Goal: Task Accomplishment & Management: Use online tool/utility

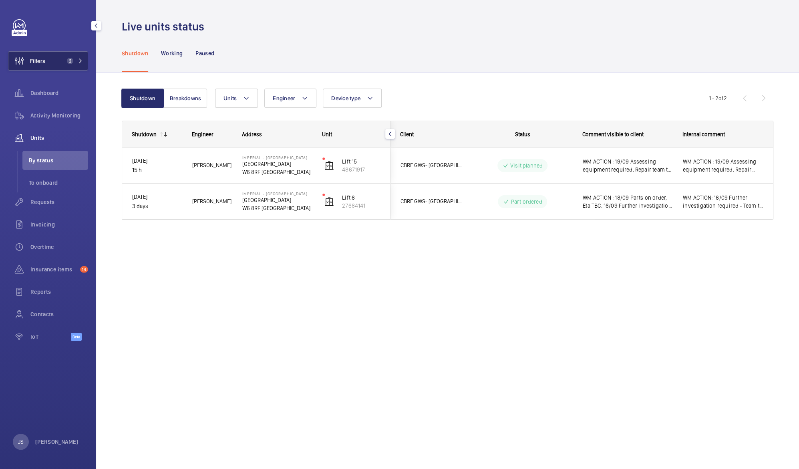
click at [51, 58] on button "Filters 2" at bounding box center [48, 60] width 80 height 19
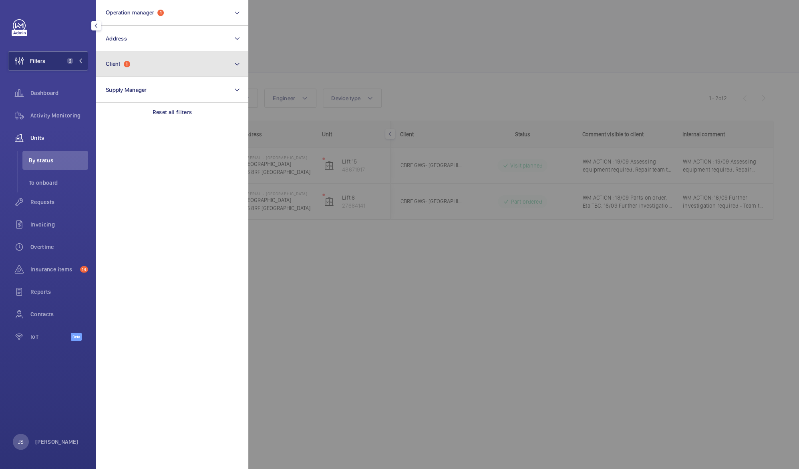
click at [119, 66] on span "Client" at bounding box center [113, 63] width 15 height 6
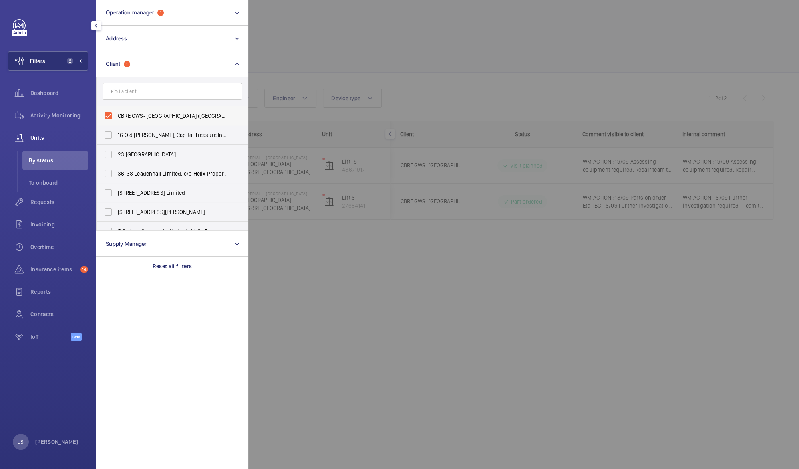
click at [137, 115] on span "CBRE GWS- [GEOGRAPHIC_DATA] ([GEOGRAPHIC_DATA])" at bounding box center [173, 116] width 110 height 8
click at [116, 115] on input "CBRE GWS- [GEOGRAPHIC_DATA] ([GEOGRAPHIC_DATA])" at bounding box center [108, 116] width 16 height 16
checkbox input "false"
click at [303, 56] on div at bounding box center [647, 234] width 799 height 469
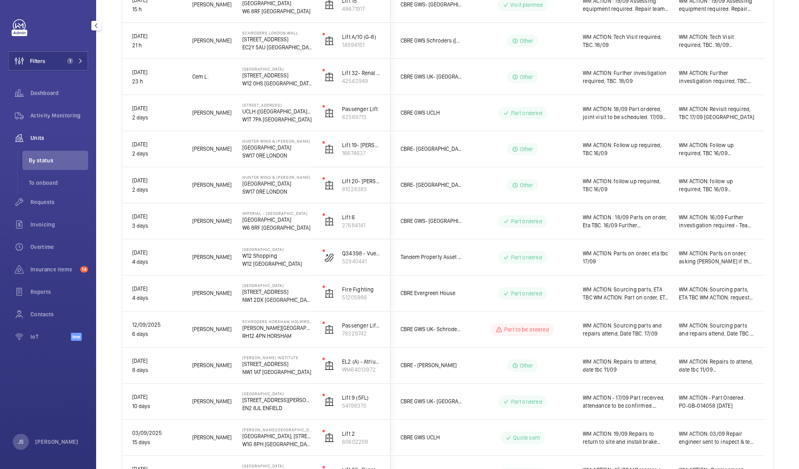
scroll to position [583, 0]
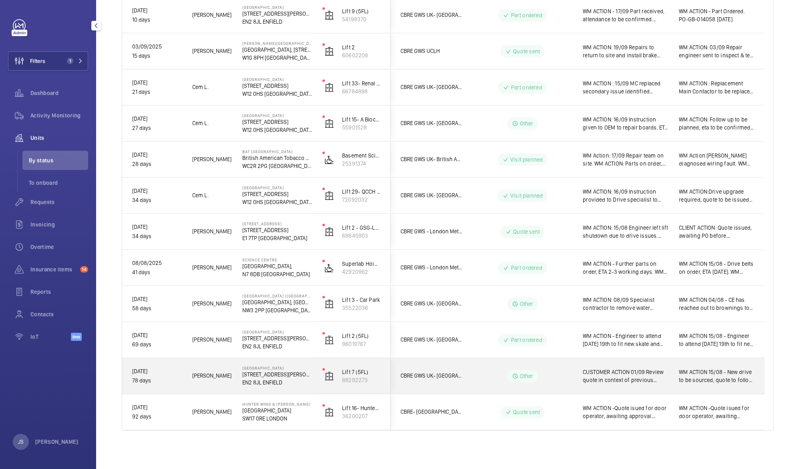
click at [596, 378] on span "CUSTOMER ACTION 01/09 Review quote in context of previous unsuccessful repair. …" at bounding box center [626, 376] width 86 height 16
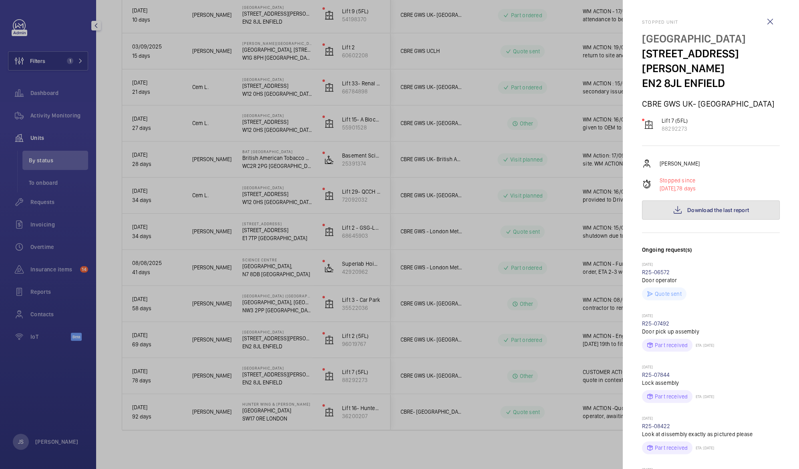
click at [695, 207] on span "Download the last report" at bounding box center [718, 210] width 62 height 6
click at [669, 117] on p "Lift 7 (5FL)" at bounding box center [675, 121] width 26 height 8
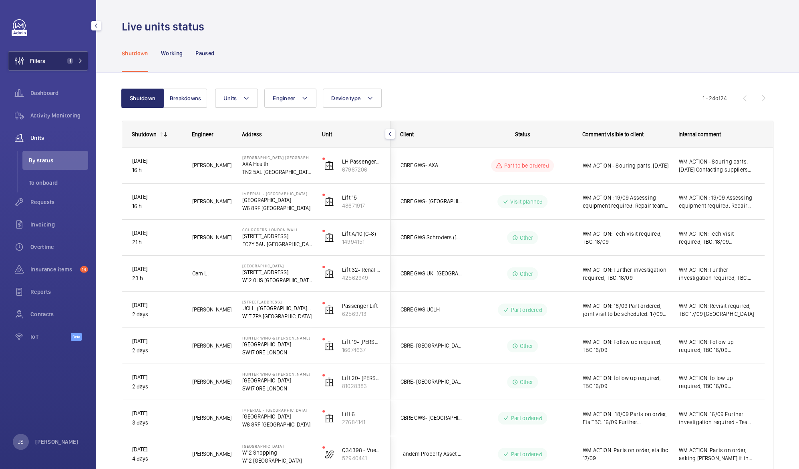
click at [46, 64] on button "Filters 1" at bounding box center [48, 60] width 80 height 19
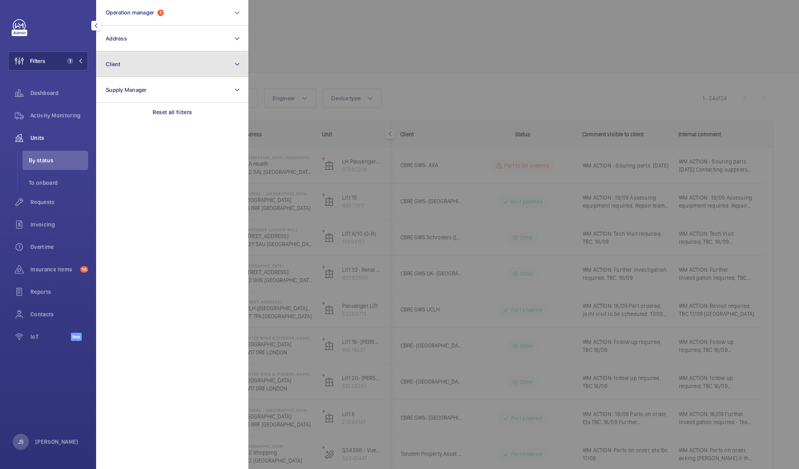
click at [109, 64] on span "Client" at bounding box center [113, 64] width 15 height 6
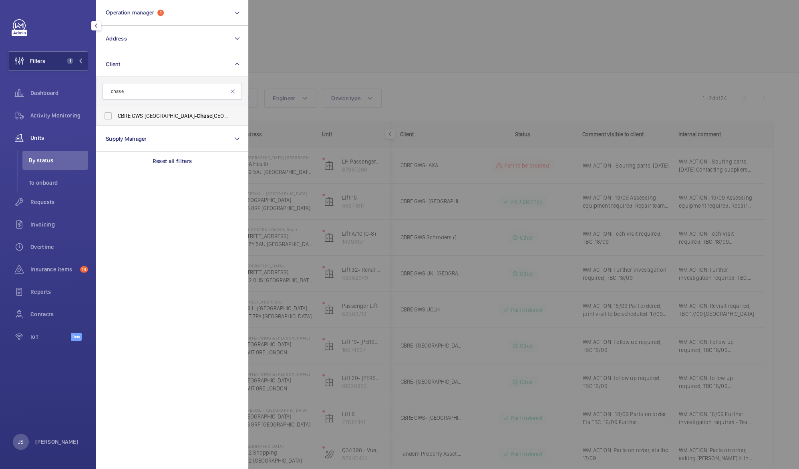
type input "chase"
click at [127, 115] on span "CBRE GWS UK- [GEOGRAPHIC_DATA]" at bounding box center [173, 116] width 110 height 8
click at [116, 115] on input "CBRE GWS UK- [GEOGRAPHIC_DATA]" at bounding box center [108, 116] width 16 height 16
checkbox input "true"
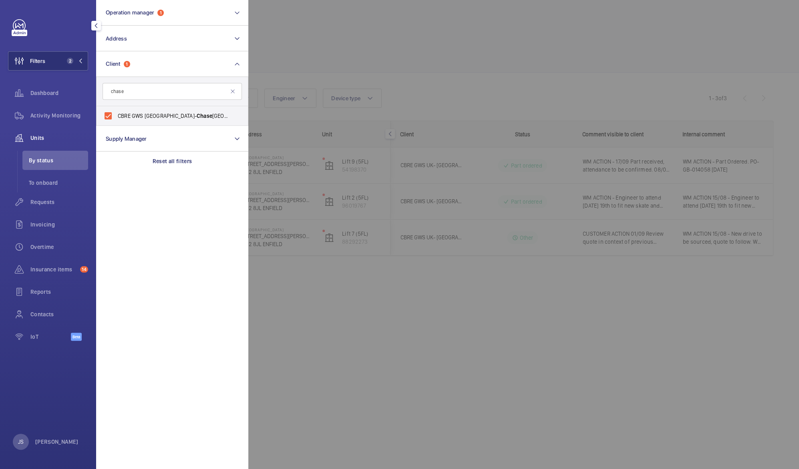
click at [372, 324] on div at bounding box center [647, 234] width 799 height 469
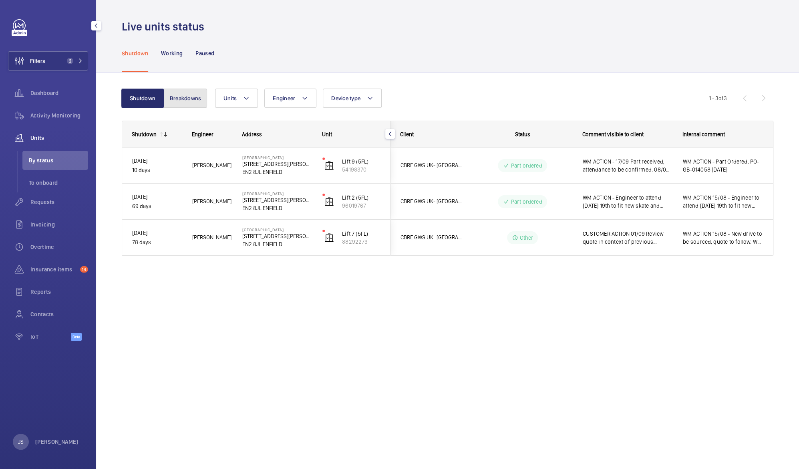
click at [196, 101] on button "Breakdowns" at bounding box center [185, 98] width 43 height 19
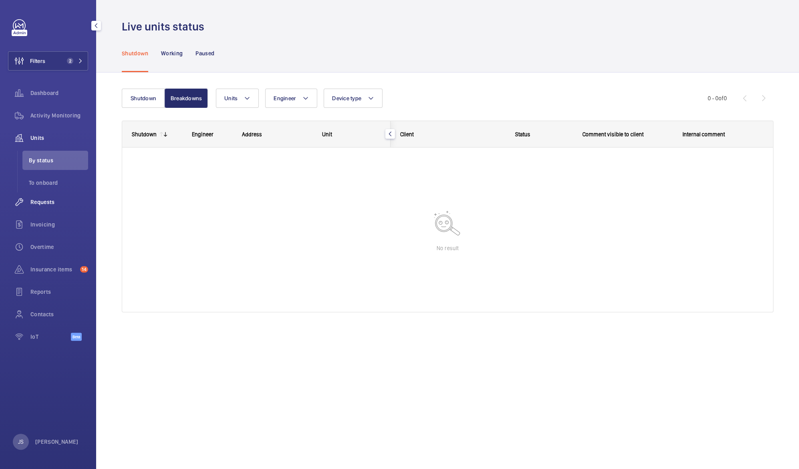
click at [38, 199] on span "Requests" at bounding box center [59, 202] width 58 height 8
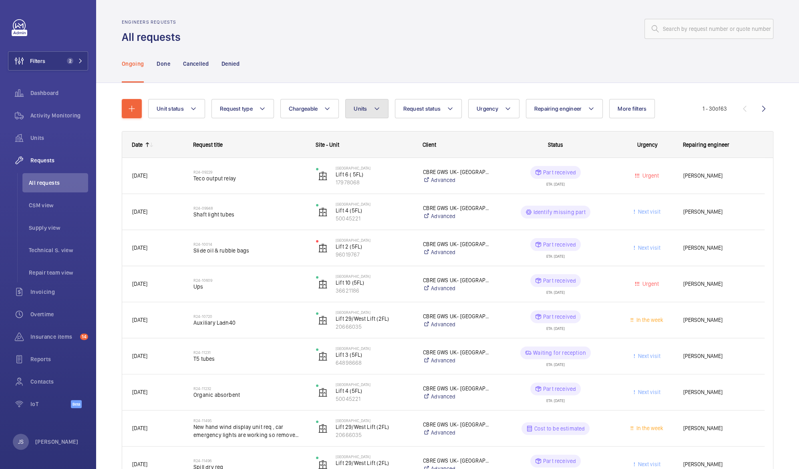
click at [377, 107] on mat-icon at bounding box center [377, 109] width 6 height 10
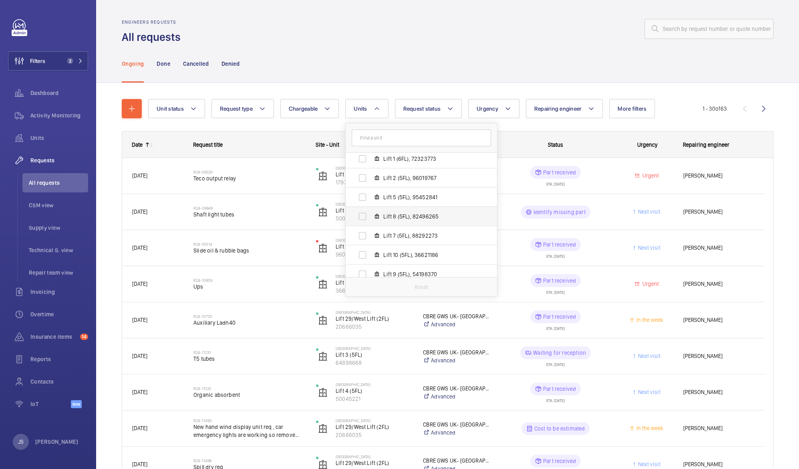
scroll to position [46, 0]
click at [415, 228] on span "Lift 7 (5FL), 88292273" at bounding box center [429, 232] width 93 height 8
click at [371, 228] on input "Lift 7 (5FL), 88292273" at bounding box center [363, 232] width 16 height 16
checkbox input "true"
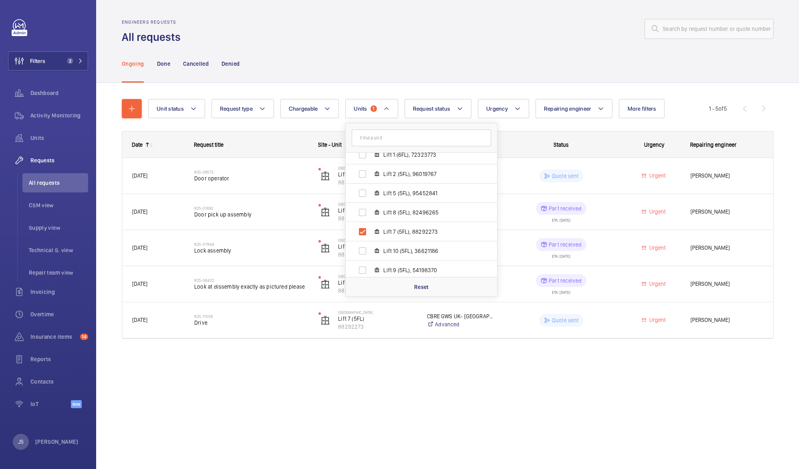
click at [270, 372] on div "Unit status Request type Chargeable Units 1 [GEOGRAPHIC_DATA] - [STREET_ADDRESS…" at bounding box center [447, 230] width 703 height 294
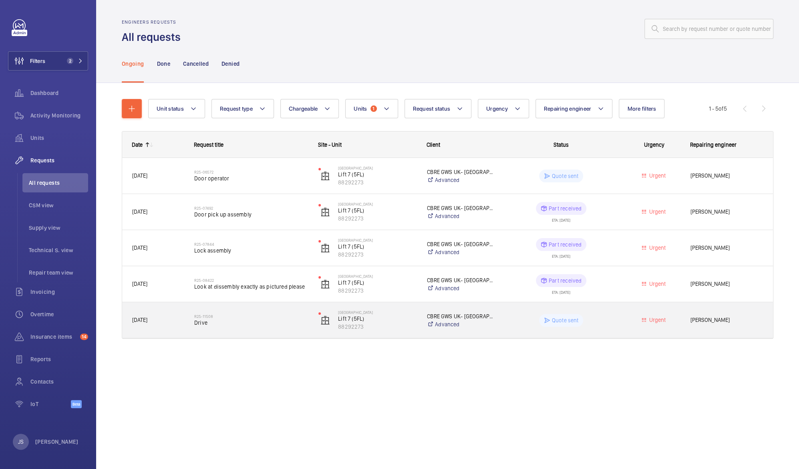
click at [563, 319] on p "Quote sent" at bounding box center [565, 320] width 27 height 8
click at [705, 318] on span "[PERSON_NAME]" at bounding box center [727, 319] width 73 height 9
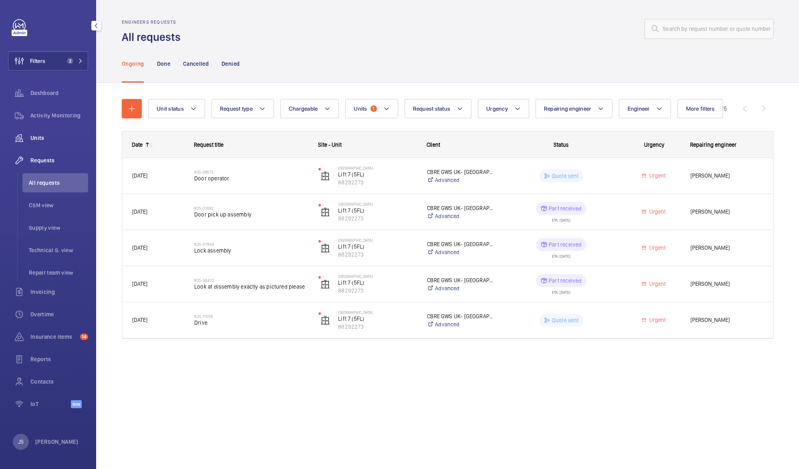
click at [40, 141] on span "Units" at bounding box center [59, 138] width 58 height 8
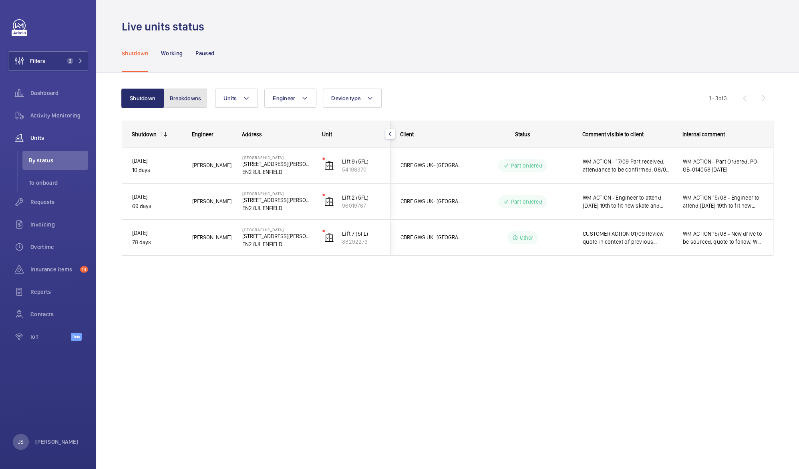
click at [181, 97] on button "Breakdowns" at bounding box center [185, 98] width 43 height 19
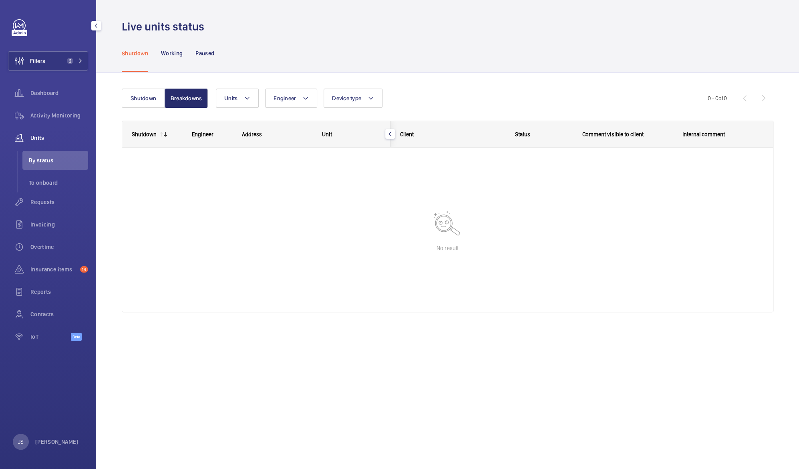
click at [39, 141] on span "Units" at bounding box center [59, 138] width 58 height 8
click at [46, 269] on span "Insurance items" at bounding box center [53, 269] width 46 height 8
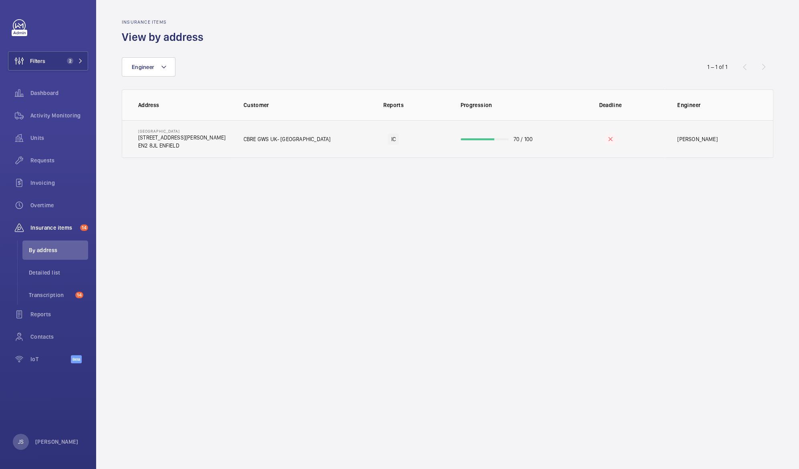
click at [153, 141] on p "[STREET_ADDRESS][PERSON_NAME]" at bounding box center [181, 137] width 87 height 8
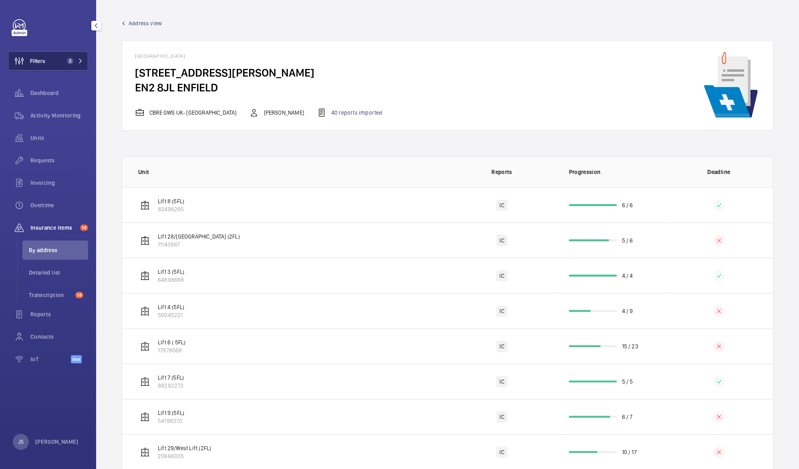
click at [72, 62] on span "2" at bounding box center [70, 61] width 6 height 6
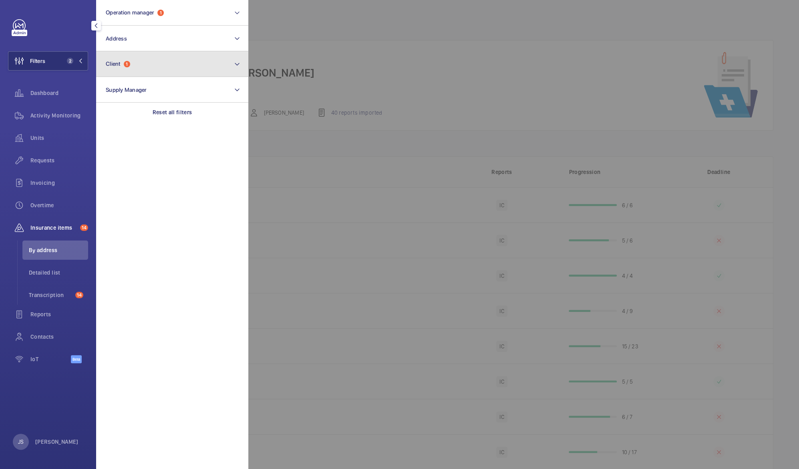
click at [116, 65] on span "Client" at bounding box center [113, 63] width 15 height 6
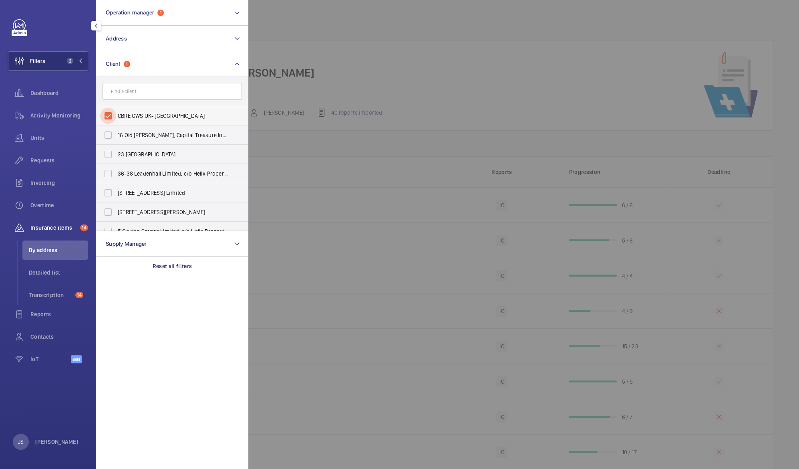
click at [111, 114] on input "CBRE GWS UK- [GEOGRAPHIC_DATA]" at bounding box center [108, 116] width 16 height 16
checkbox input "false"
click at [117, 94] on input "text" at bounding box center [172, 91] width 139 height 17
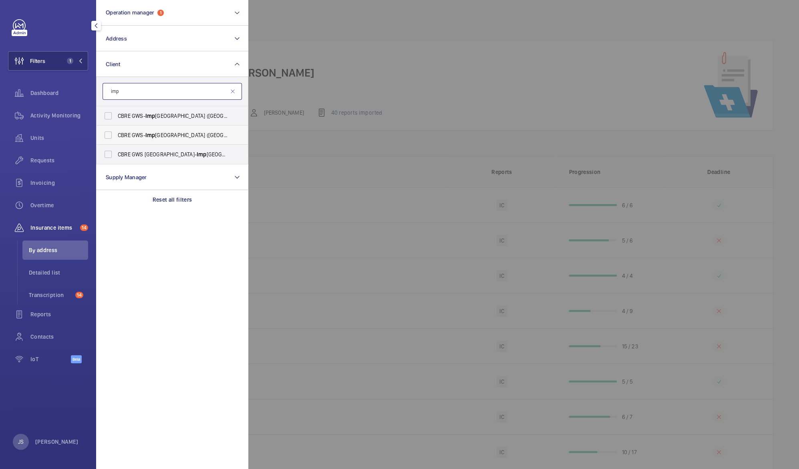
type input "imp"
click at [121, 136] on span "CBRE GWS- [GEOGRAPHIC_DATA] ([GEOGRAPHIC_DATA][PERSON_NAME])" at bounding box center [173, 135] width 110 height 8
click at [116, 136] on input "CBRE GWS- [GEOGRAPHIC_DATA] ([GEOGRAPHIC_DATA][PERSON_NAME])" at bounding box center [108, 135] width 16 height 16
checkbox input "true"
click at [306, 30] on div at bounding box center [647, 234] width 799 height 469
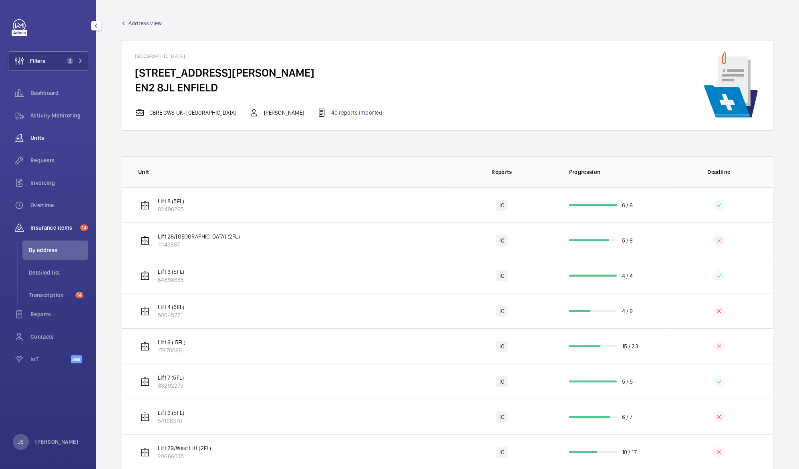
click at [45, 137] on span "Units" at bounding box center [59, 138] width 58 height 8
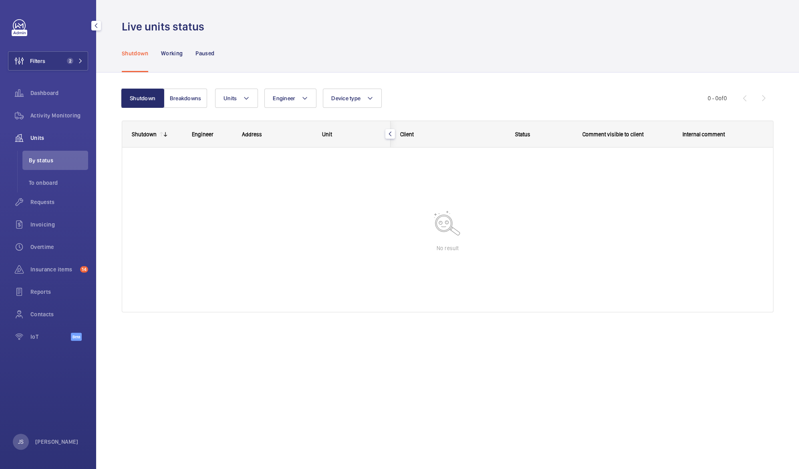
click at [52, 163] on span "By status" at bounding box center [58, 160] width 59 height 8
click at [49, 202] on span "Requests" at bounding box center [59, 202] width 58 height 8
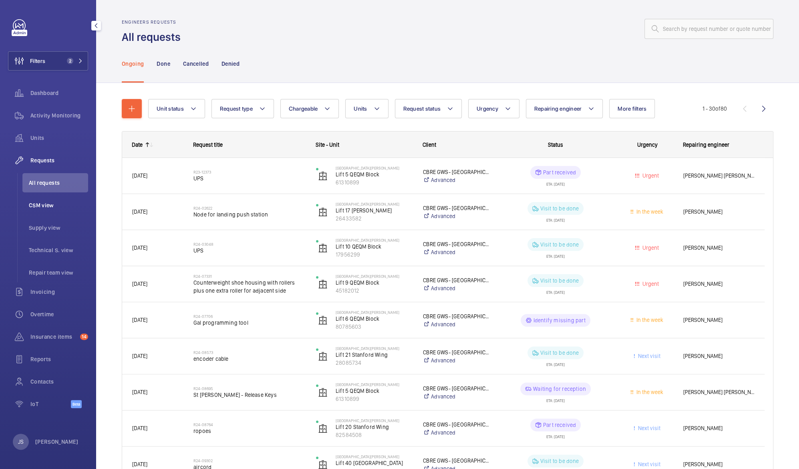
click at [39, 201] on span "CSM view" at bounding box center [58, 205] width 59 height 8
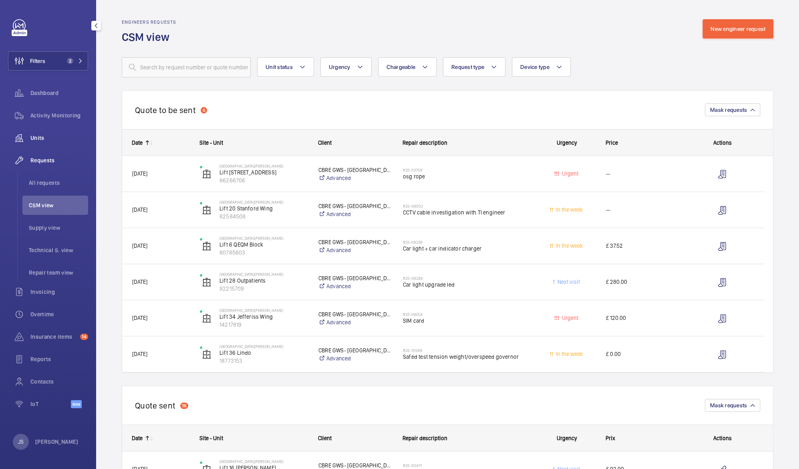
click at [42, 138] on span "Units" at bounding box center [59, 138] width 58 height 8
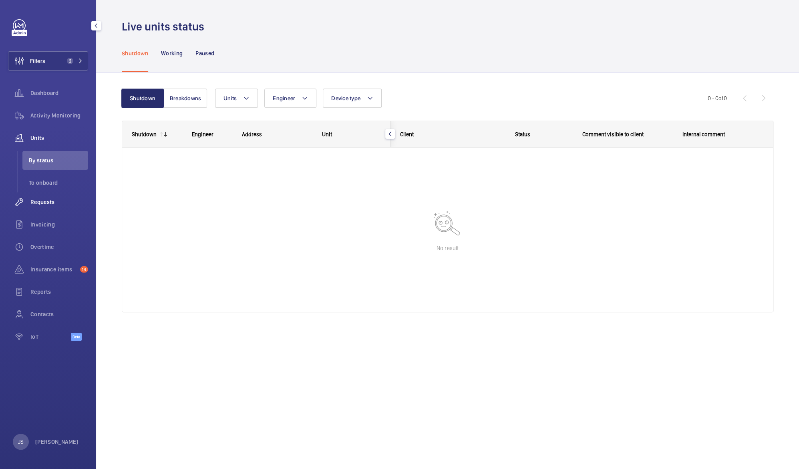
click at [42, 199] on span "Requests" at bounding box center [59, 202] width 58 height 8
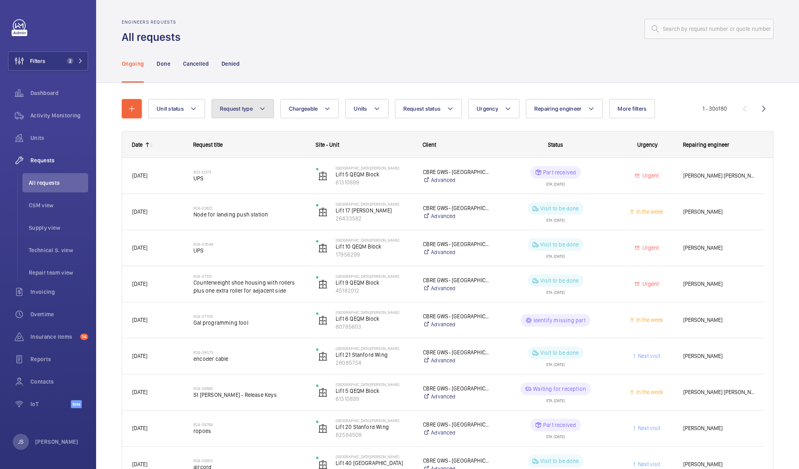
click at [262, 109] on mat-icon at bounding box center [262, 109] width 6 height 10
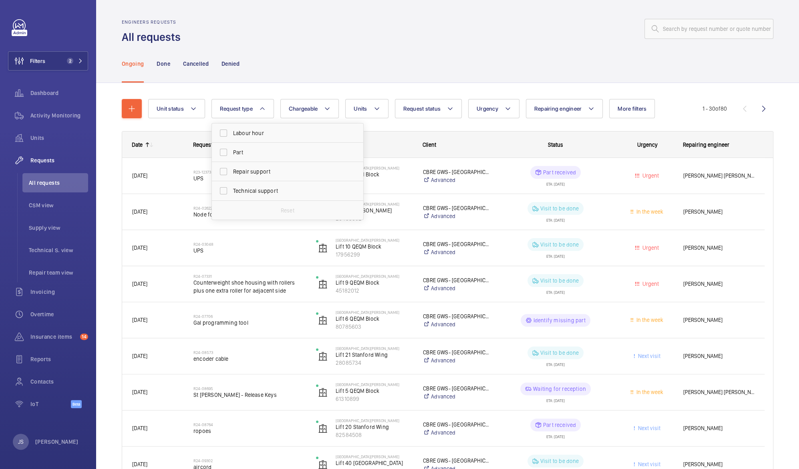
click at [376, 111] on mat-icon at bounding box center [377, 109] width 6 height 10
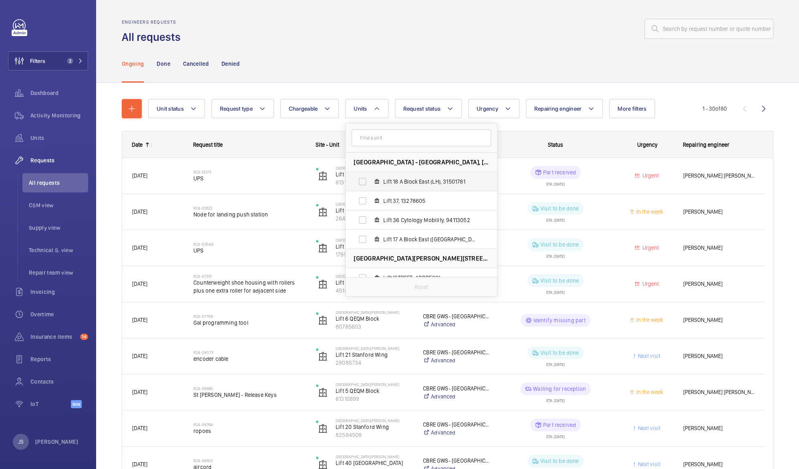
click at [385, 185] on label "Lift 18 A Block East (LH), 31501781" at bounding box center [415, 181] width 139 height 19
click at [371, 185] on input "Lift 18 A Block East (LH), 31501781" at bounding box center [363, 181] width 16 height 16
checkbox input "true"
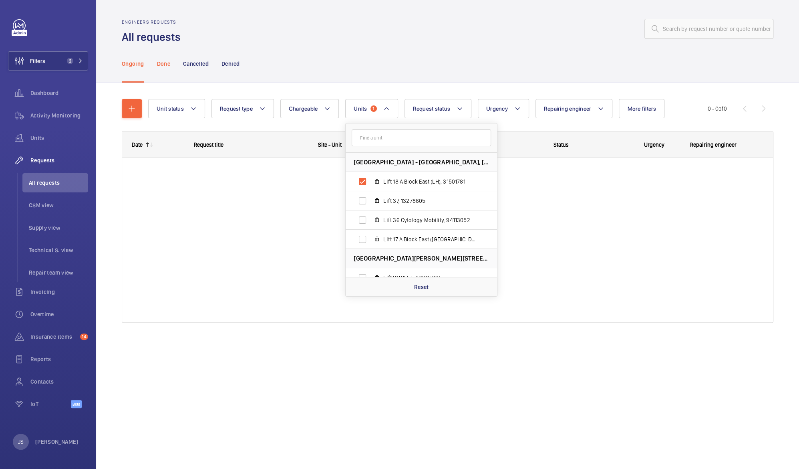
click at [165, 67] on div "Done" at bounding box center [163, 63] width 13 height 38
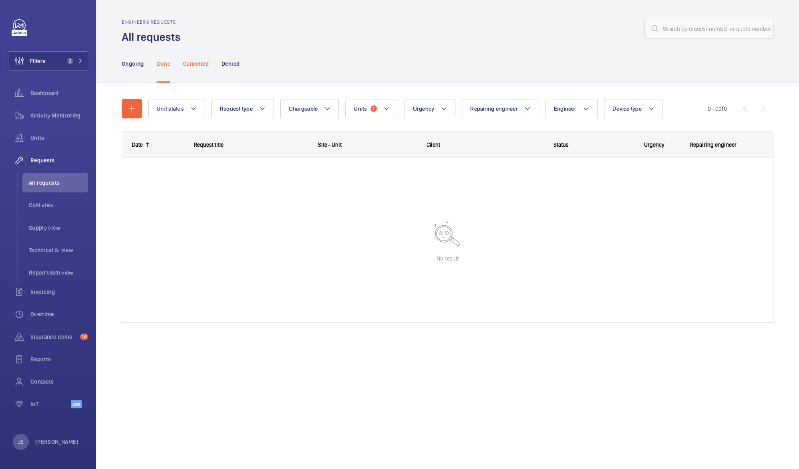
click at [195, 66] on p "Cancelled" at bounding box center [196, 64] width 26 height 8
click at [228, 64] on p "Denied" at bounding box center [231, 64] width 18 height 8
click at [138, 64] on p "Ongoing" at bounding box center [133, 64] width 22 height 8
click at [199, 113] on button "Unit status" at bounding box center [176, 108] width 57 height 19
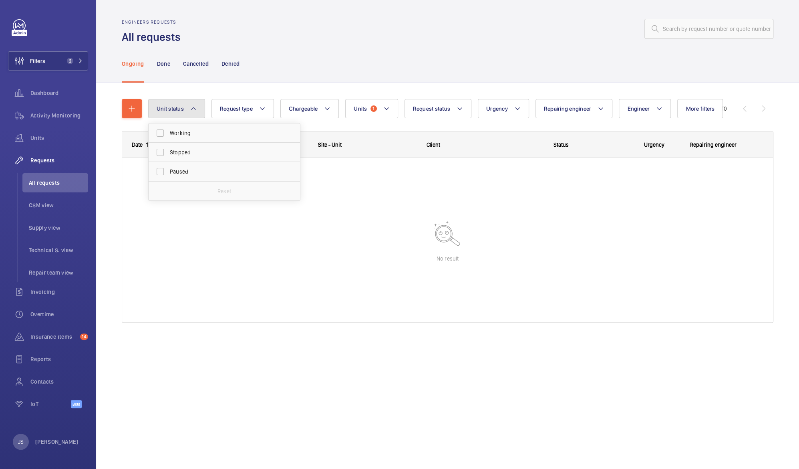
click at [199, 113] on button "Unit status" at bounding box center [176, 108] width 57 height 19
click at [375, 110] on span "1" at bounding box center [374, 108] width 6 height 6
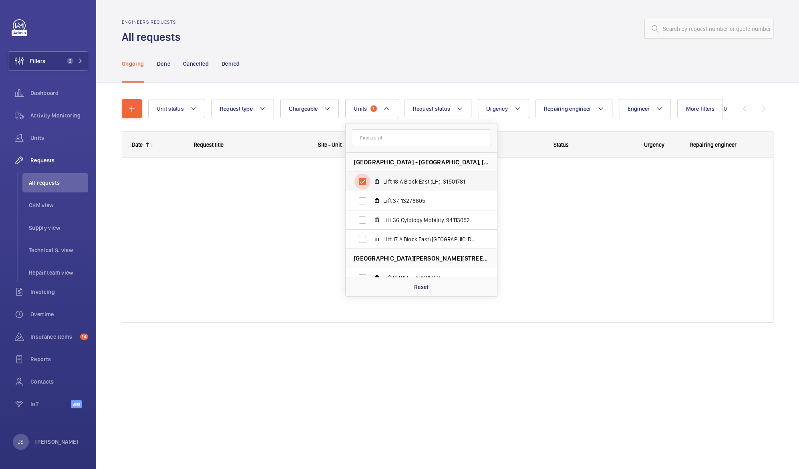
click at [363, 179] on input "Lift 18 A Block East (LH), 31501781" at bounding box center [363, 181] width 16 height 16
checkbox input "false"
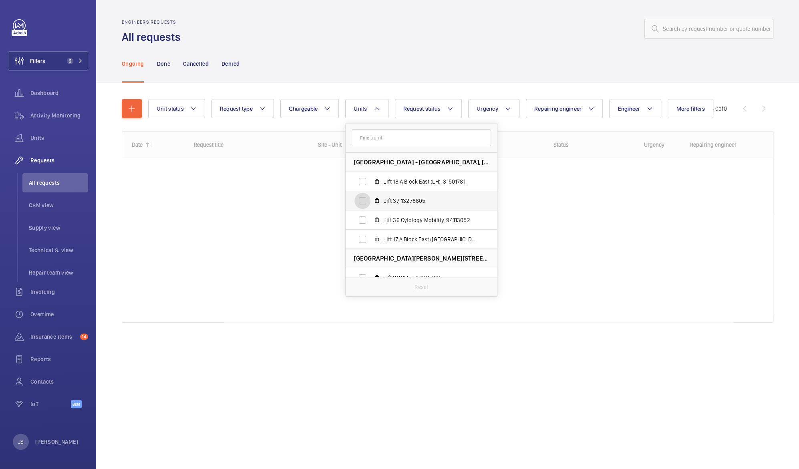
click at [361, 201] on input "Lift 37, 13278605" at bounding box center [363, 201] width 16 height 16
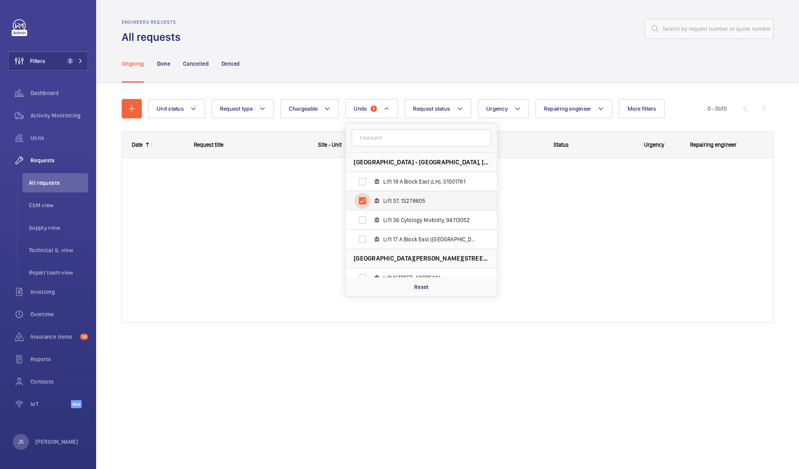
click at [361, 201] on input "Lift 37, 13278605" at bounding box center [363, 201] width 16 height 16
checkbox input "false"
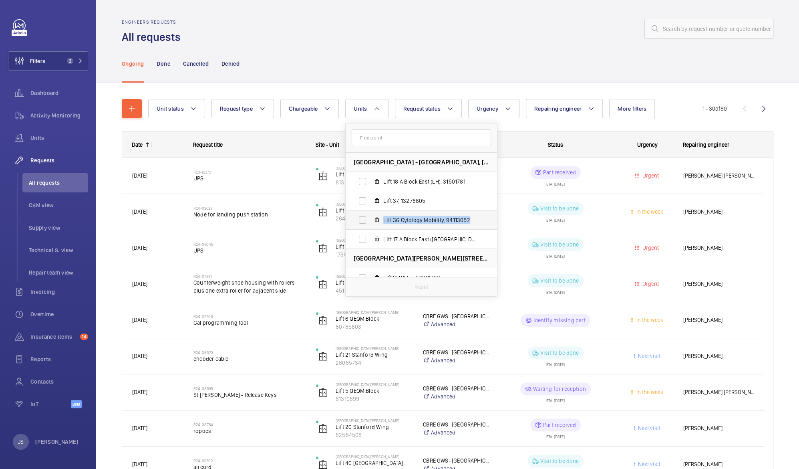
drag, startPoint x: 495, startPoint y: 208, endPoint x: 494, endPoint y: 228, distance: 20.0
click at [494, 228] on ul "[GEOGRAPHIC_DATA] - [GEOGRAPHIC_DATA], [STREET_ADDRESS][GEOGRAPHIC_DATA] [GEOGR…" at bounding box center [421, 268] width 151 height 231
drag, startPoint x: 494, startPoint y: 228, endPoint x: 494, endPoint y: 266, distance: 38.1
click at [494, 266] on li "[GEOGRAPHIC_DATA][PERSON_NAME][STREET_ADDRESS]" at bounding box center [421, 258] width 151 height 19
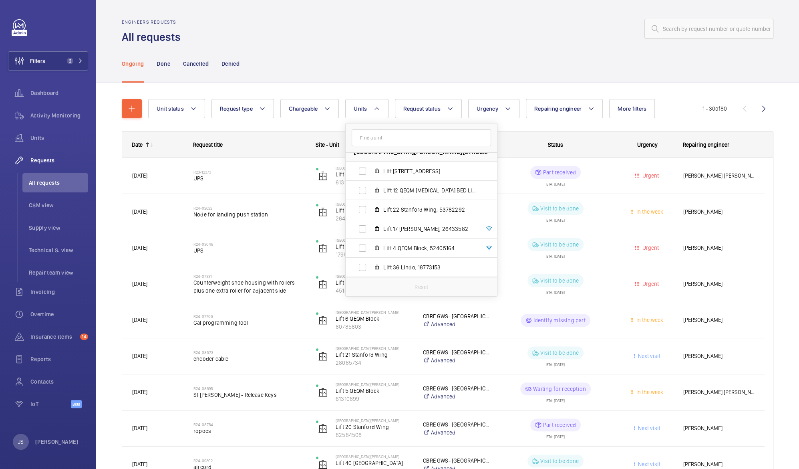
scroll to position [109, 0]
click at [388, 167] on span "Lift [STREET_ADDRESS]" at bounding box center [429, 169] width 93 height 8
click at [371, 167] on input "Lift [STREET_ADDRESS]" at bounding box center [363, 169] width 16 height 16
checkbox input "true"
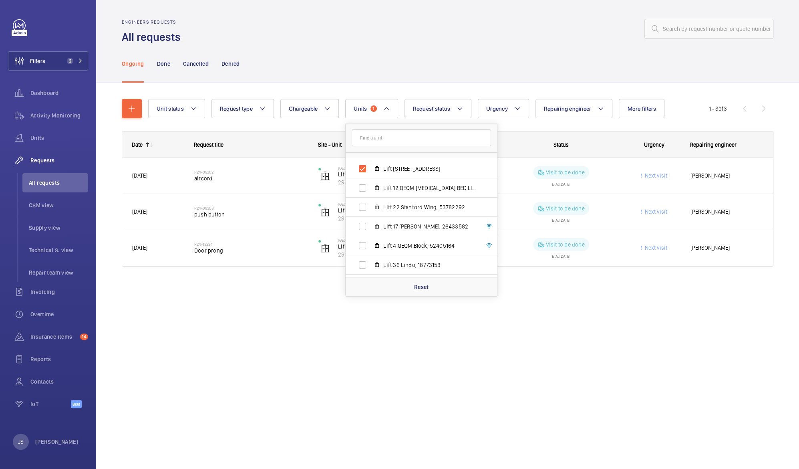
click at [235, 316] on div "Engineers requests All requests Ongoing Done Cancelled Denied Unit status Reque…" at bounding box center [447, 234] width 703 height 469
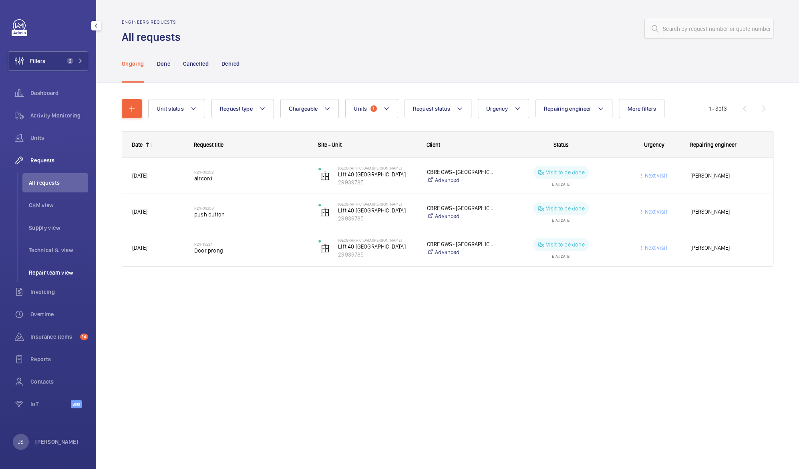
click at [48, 270] on span "Repair team view" at bounding box center [58, 272] width 59 height 8
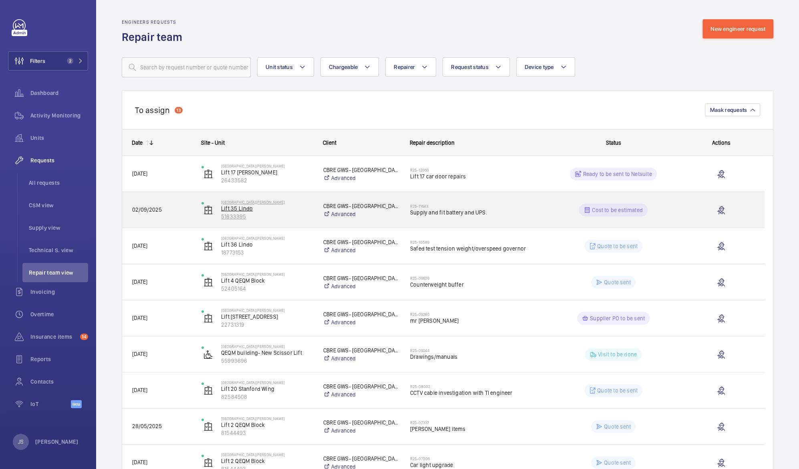
click at [294, 218] on p "51633395" at bounding box center [267, 216] width 92 height 8
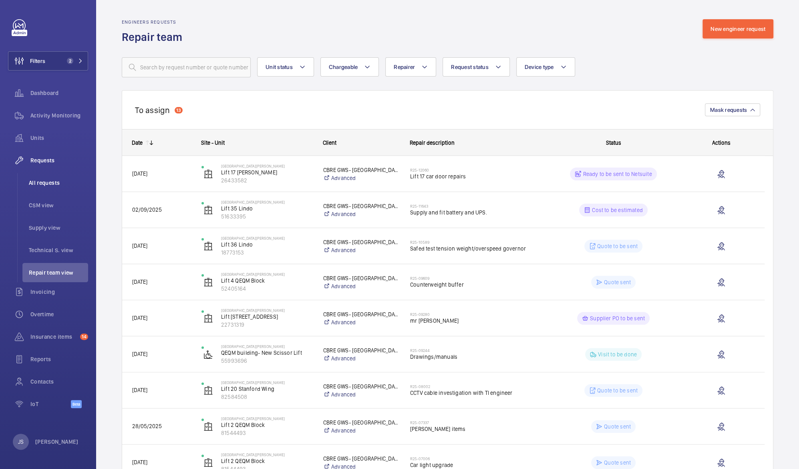
click at [36, 187] on li "All requests" at bounding box center [55, 182] width 66 height 19
